Goal: Communication & Community: Answer question/provide support

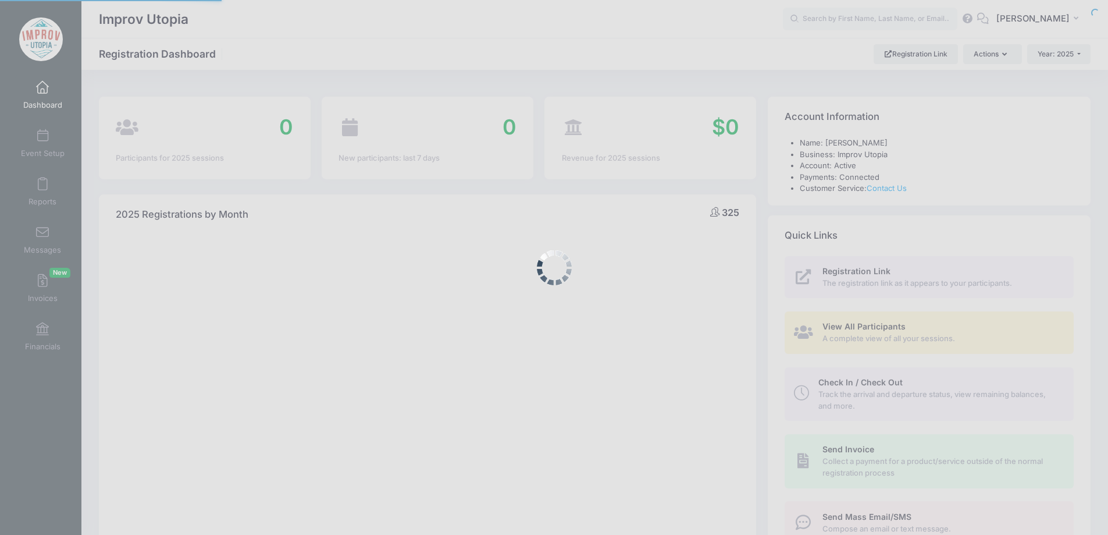
select select
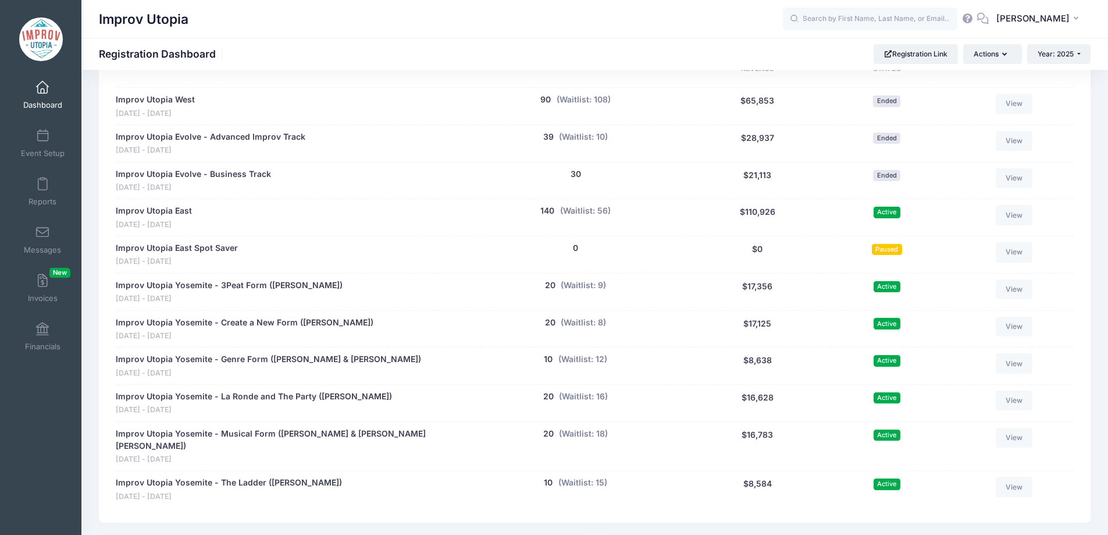
scroll to position [611, 0]
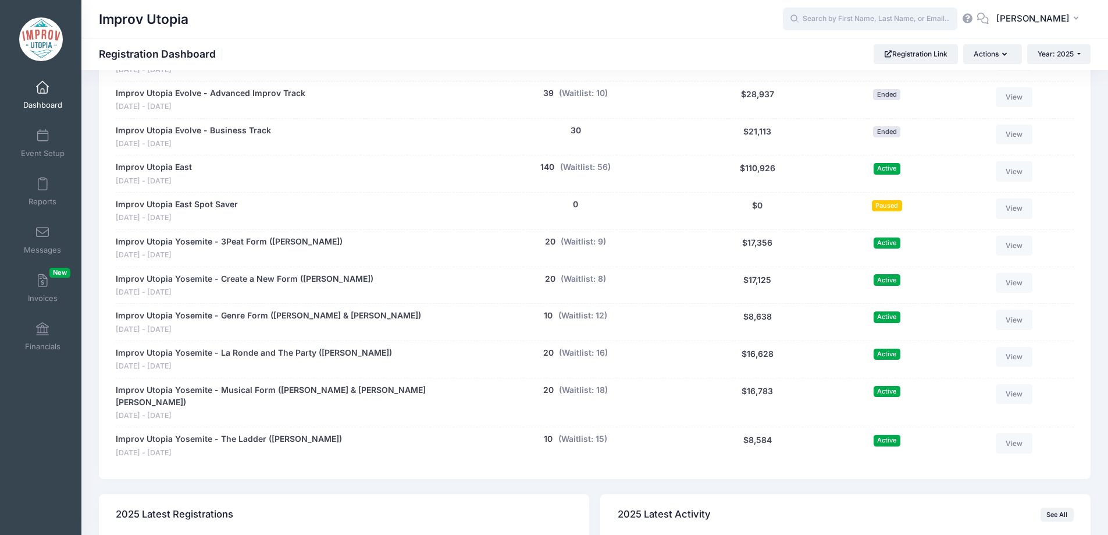
click at [852, 19] on input "text" at bounding box center [870, 19] width 175 height 23
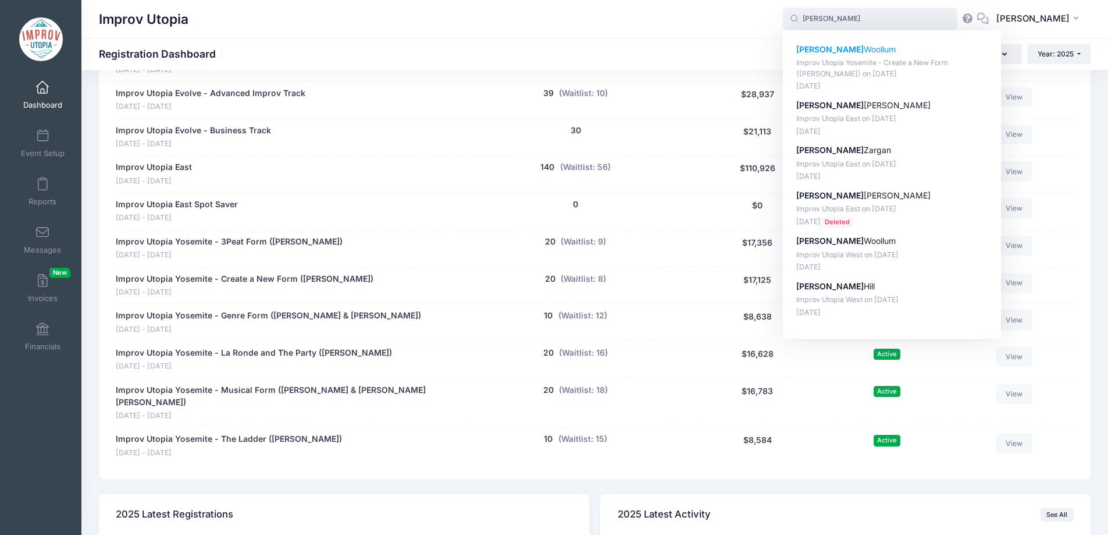
click at [855, 50] on p "Emily Woollum" at bounding box center [892, 50] width 192 height 12
type input "Emily Woollum (Improv Utopia Yosemite - Create a New Form (Carla Cackowski), Se…"
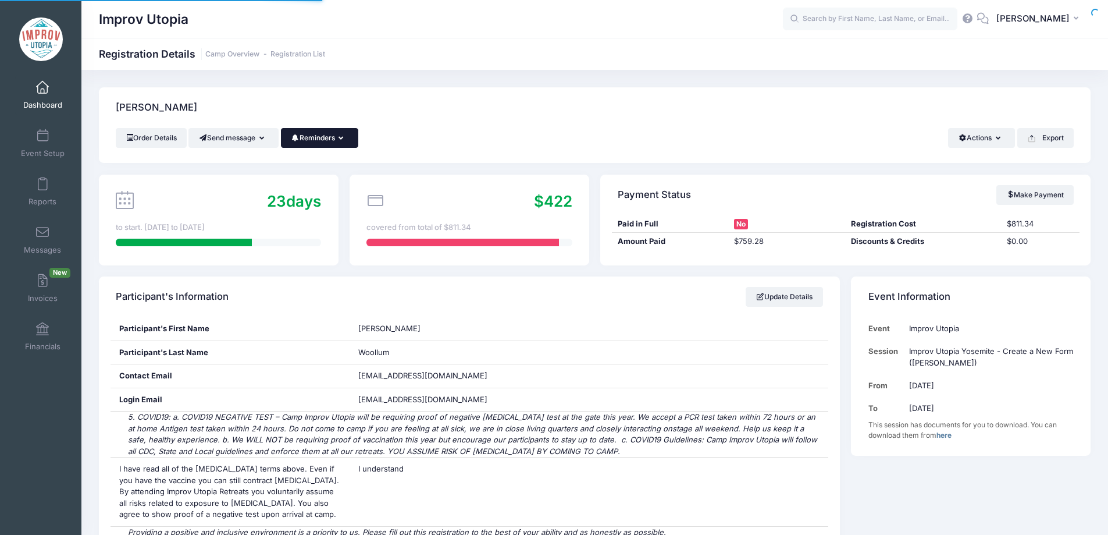
click at [321, 132] on button "Reminders" at bounding box center [319, 138] width 77 height 20
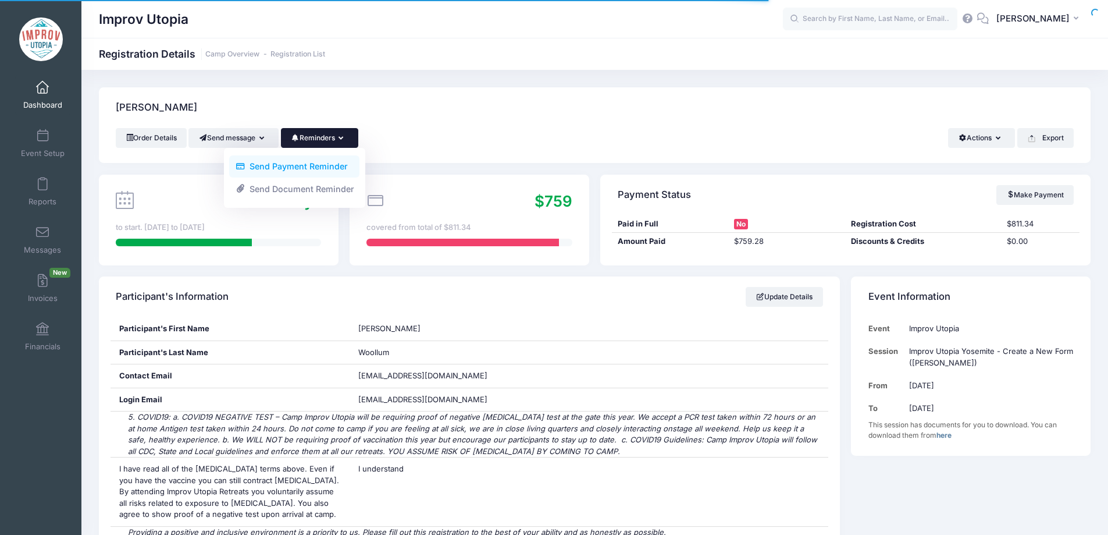
click at [322, 166] on link "Send Payment Reminder" at bounding box center [294, 166] width 130 height 22
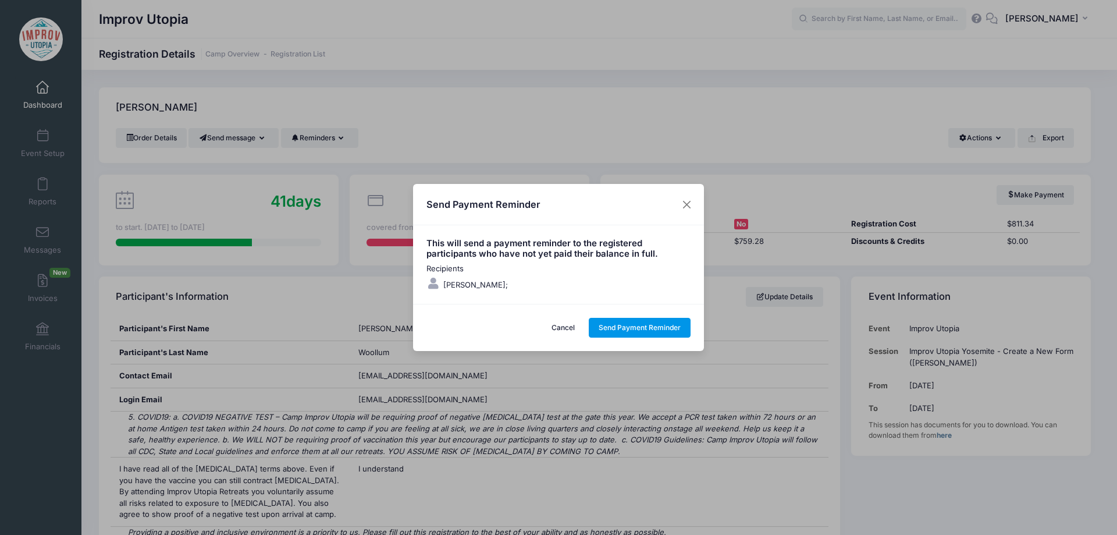
click at [653, 328] on button "Send Payment Reminder" at bounding box center [640, 328] width 102 height 20
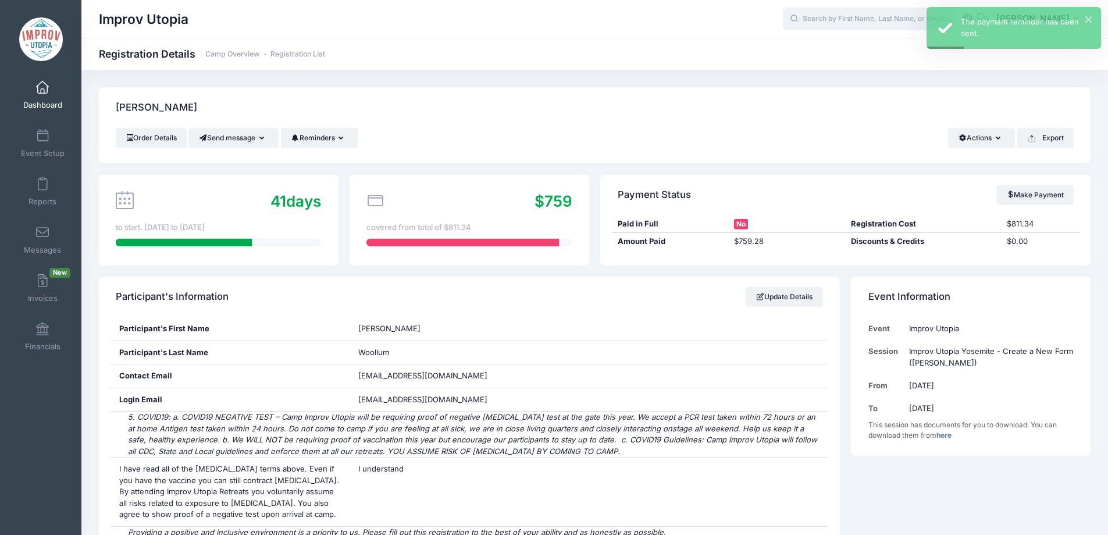
click at [862, 16] on input "text" at bounding box center [870, 19] width 175 height 23
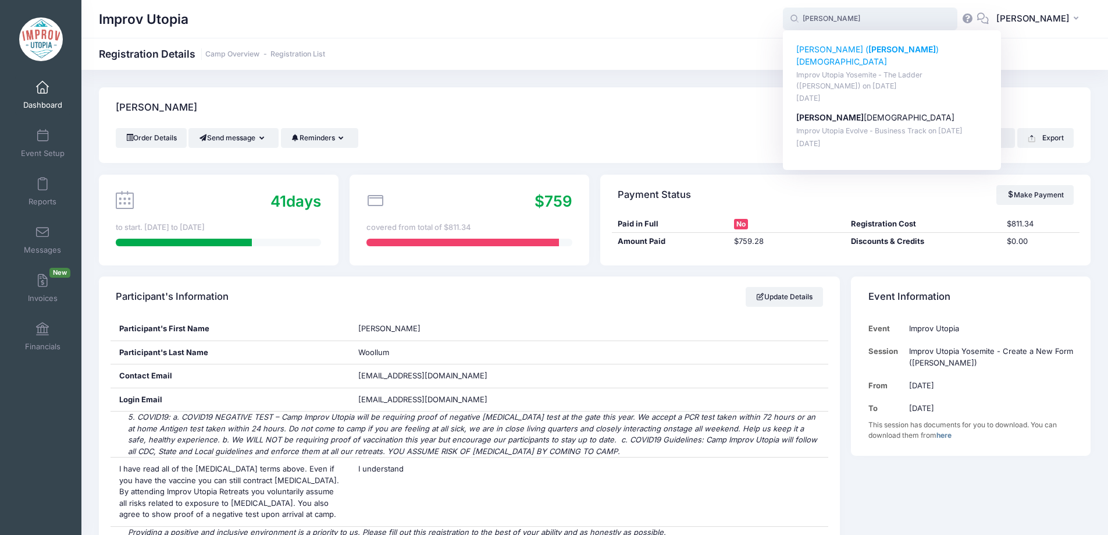
click at [853, 51] on p "Bernadeta ( Bernie ) Baktashian" at bounding box center [892, 56] width 192 height 24
type input "Bernadeta (Bernie) Baktashian (Improv Utopia Yosemite - The Ladder (Brian James…"
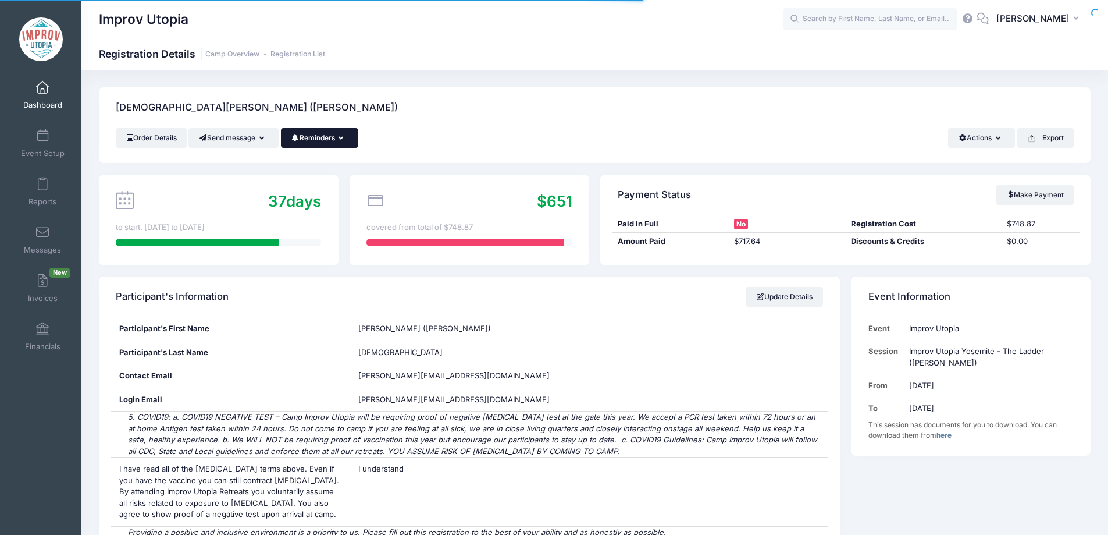
click at [345, 141] on button "Reminders" at bounding box center [319, 138] width 77 height 20
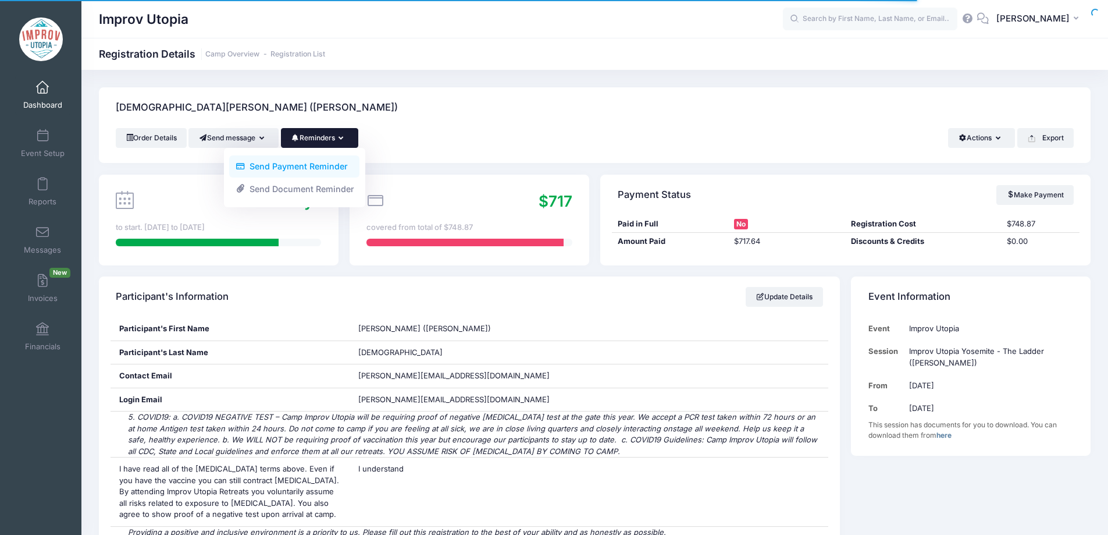
click at [300, 167] on link "Send Payment Reminder" at bounding box center [294, 166] width 130 height 22
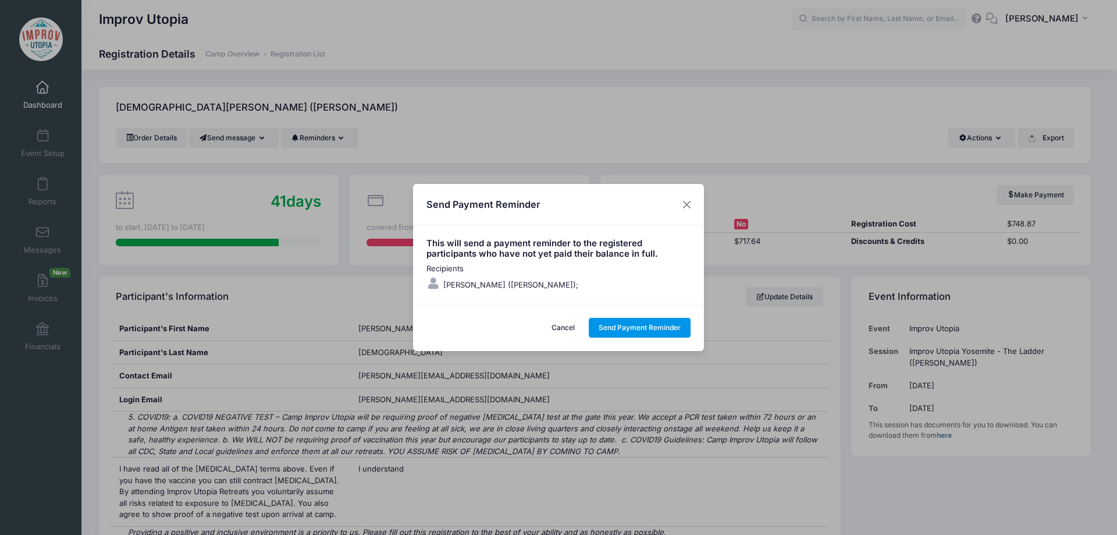
click at [628, 325] on button "Send Payment Reminder" at bounding box center [640, 328] width 102 height 20
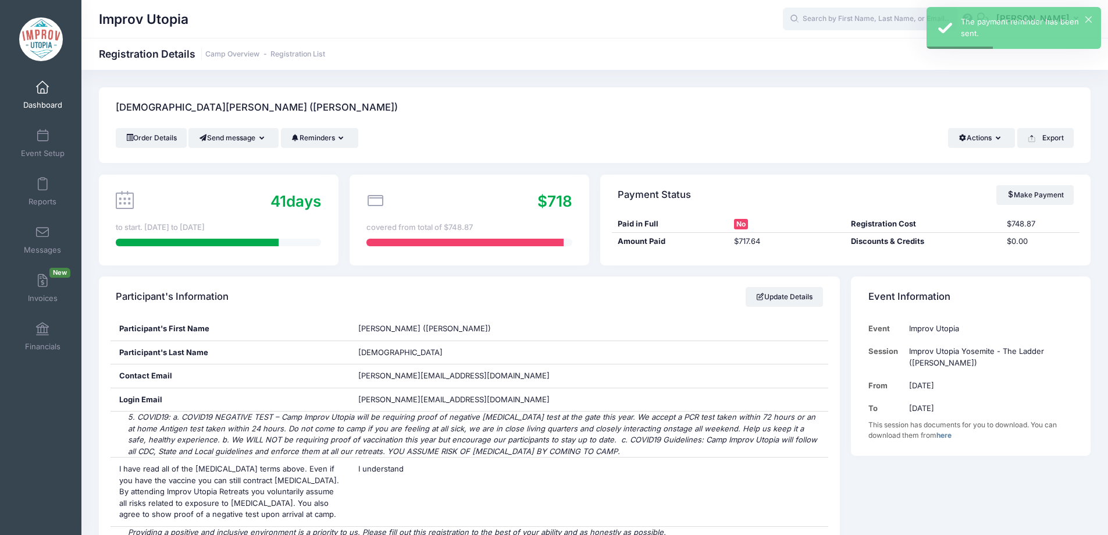
click at [857, 12] on input "text" at bounding box center [870, 19] width 175 height 23
click at [855, 45] on p "Annika Wines" at bounding box center [892, 50] width 192 height 12
type input "Annika Wines (Improv Utopia Yosemite - Genre Form (Nick Armstrong &amp; Jessica…"
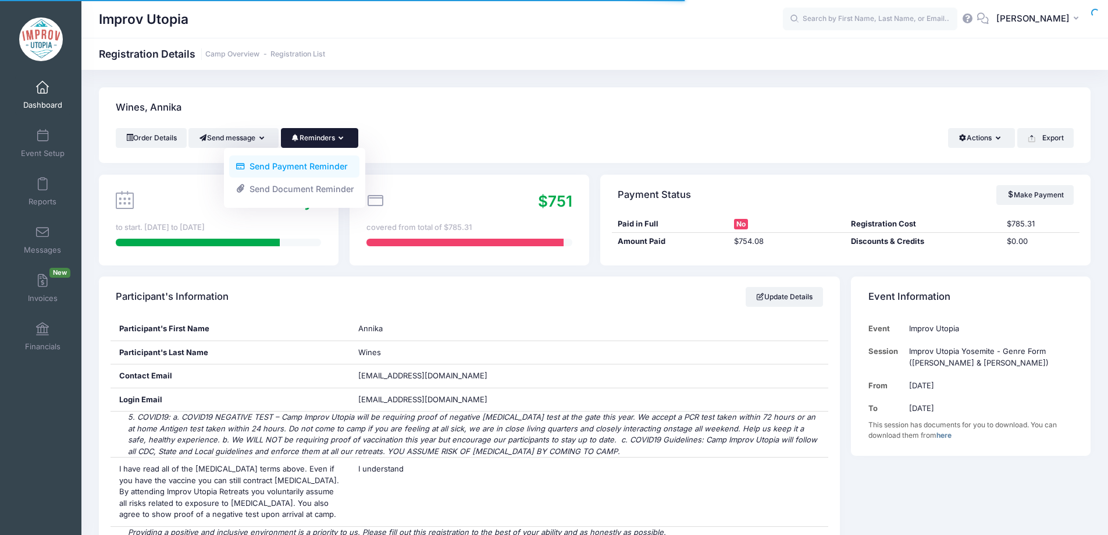
click at [323, 162] on link "Send Payment Reminder" at bounding box center [294, 166] width 130 height 22
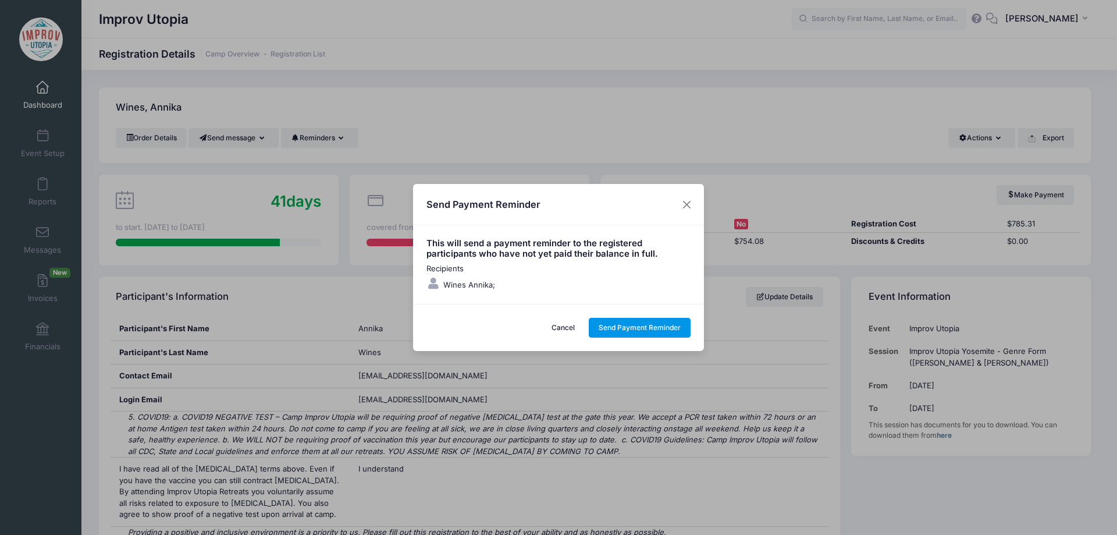
click at [638, 335] on button "Send Payment Reminder" at bounding box center [640, 328] width 102 height 20
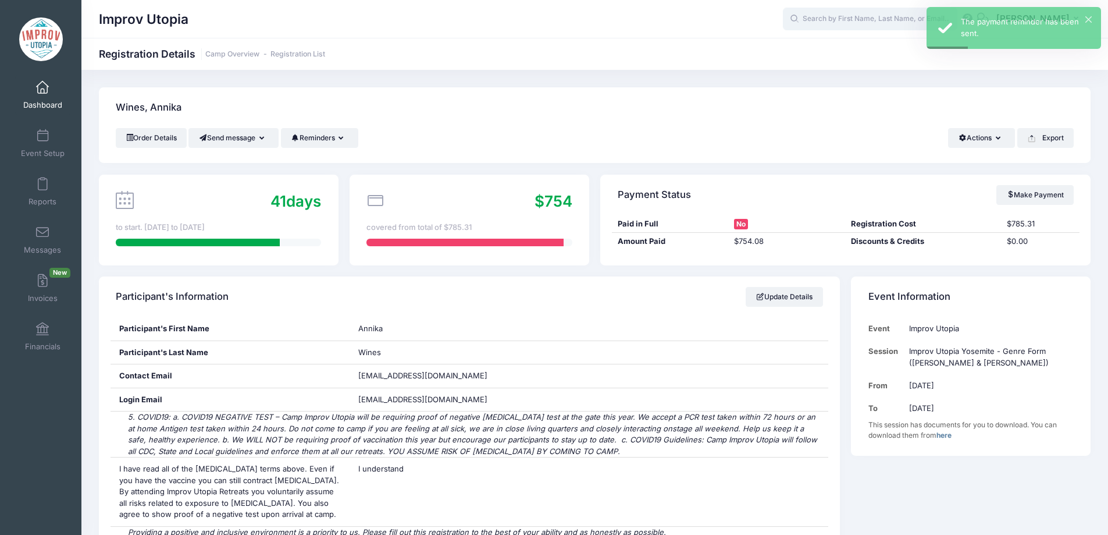
click at [856, 19] on input "text" at bounding box center [870, 19] width 175 height 23
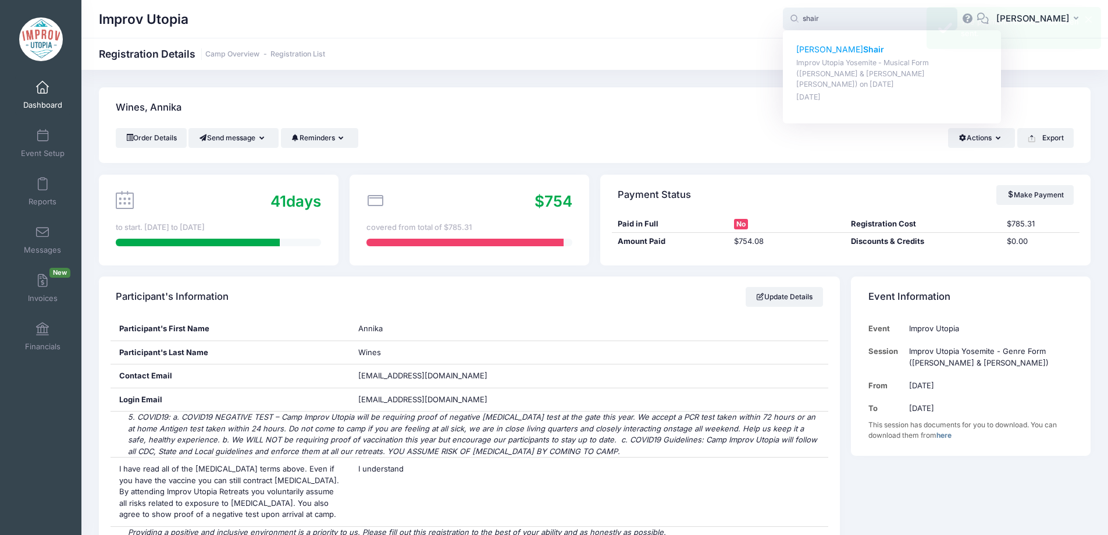
click at [863, 45] on strong "Shair" at bounding box center [873, 49] width 21 height 10
type input "David Shair (Improv Utopia Yosemite - Musical Form (Shulie Cowen &amp; Branson …"
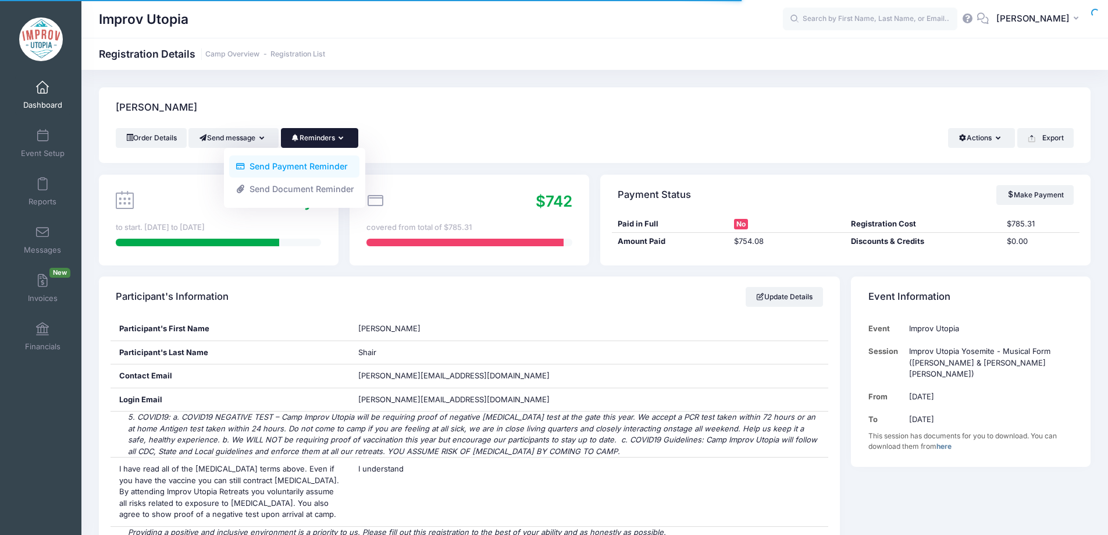
click at [333, 162] on link "Send Payment Reminder" at bounding box center [294, 166] width 130 height 22
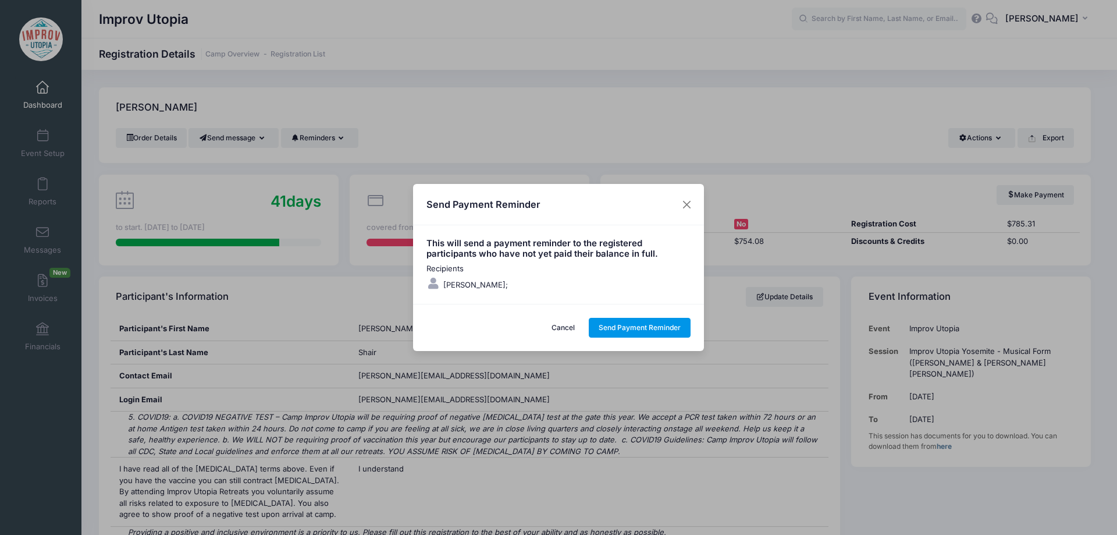
click at [645, 325] on button "Send Payment Reminder" at bounding box center [640, 328] width 102 height 20
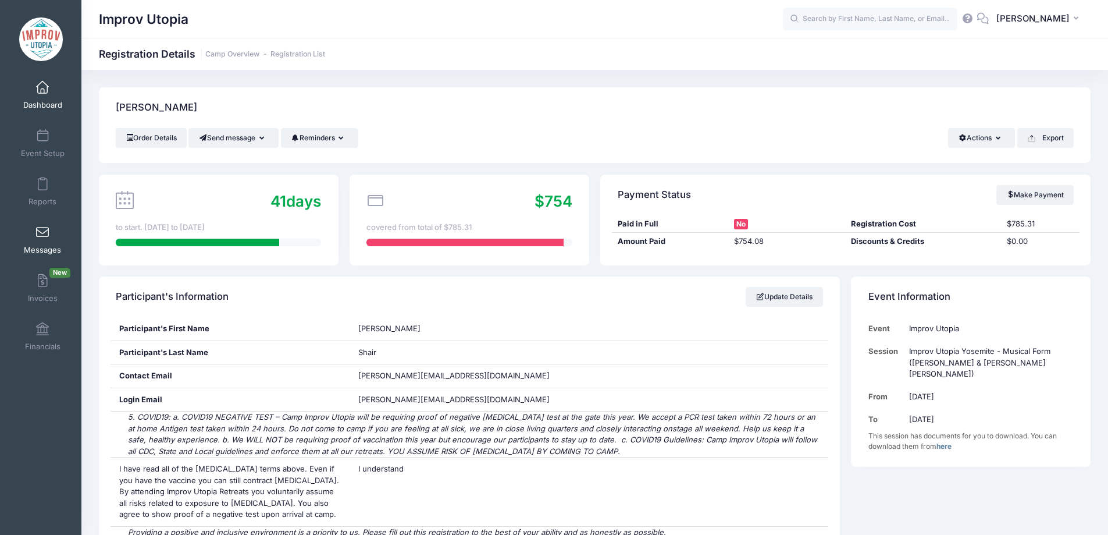
click at [42, 232] on span at bounding box center [42, 232] width 0 height 13
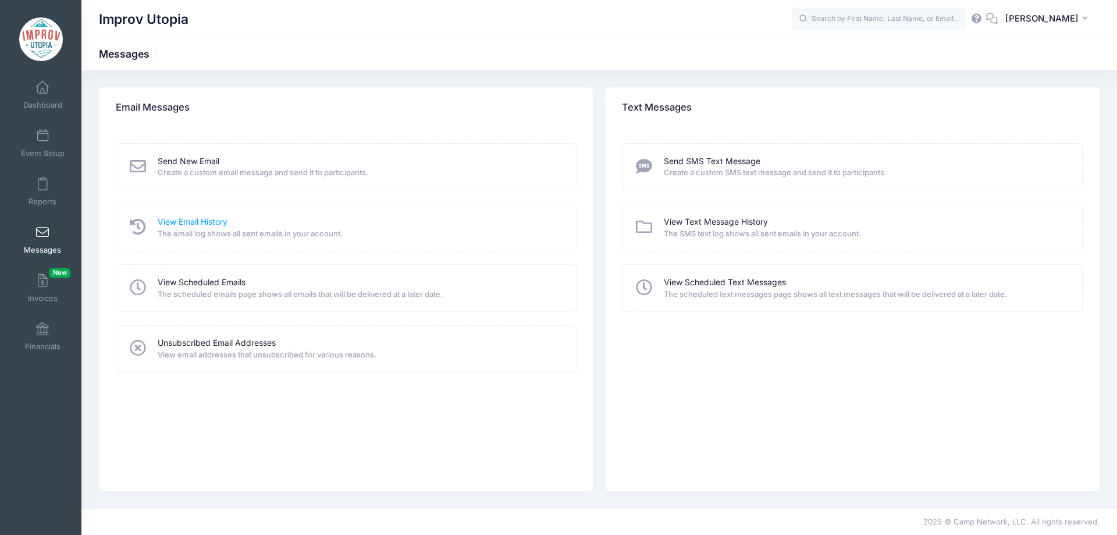
click at [201, 222] on link "View Email History" at bounding box center [193, 222] width 70 height 12
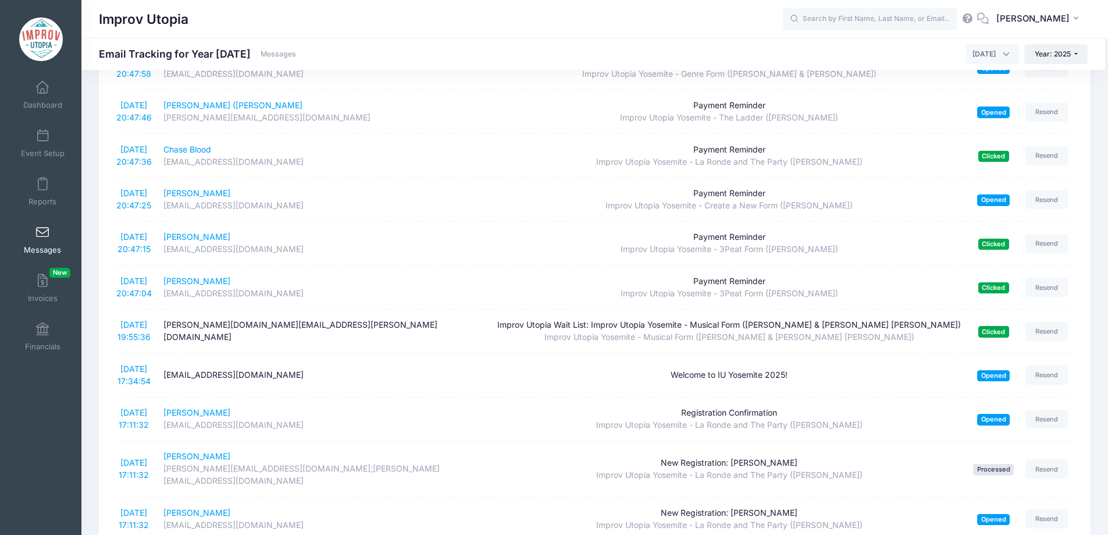
scroll to position [1813, 0]
